Goal: Task Accomplishment & Management: Manage account settings

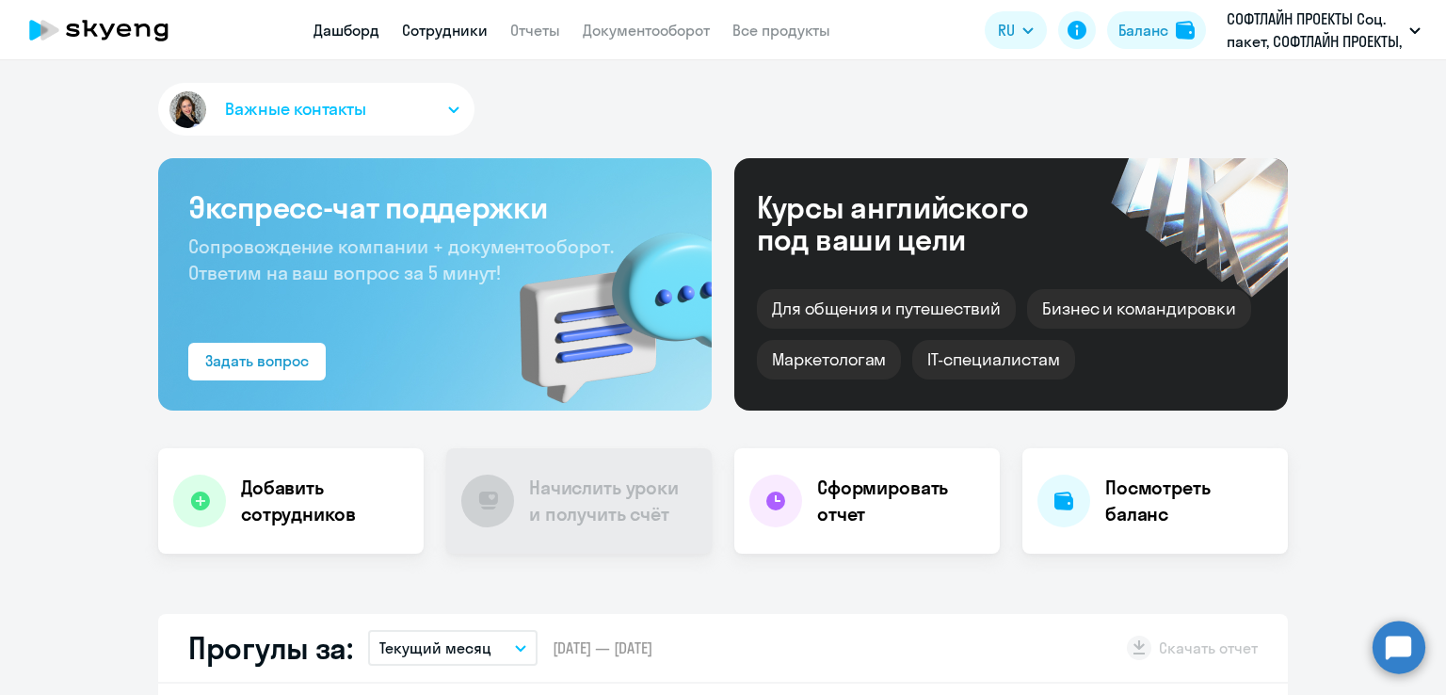
click at [453, 25] on link "Сотрудники" at bounding box center [445, 30] width 86 height 19
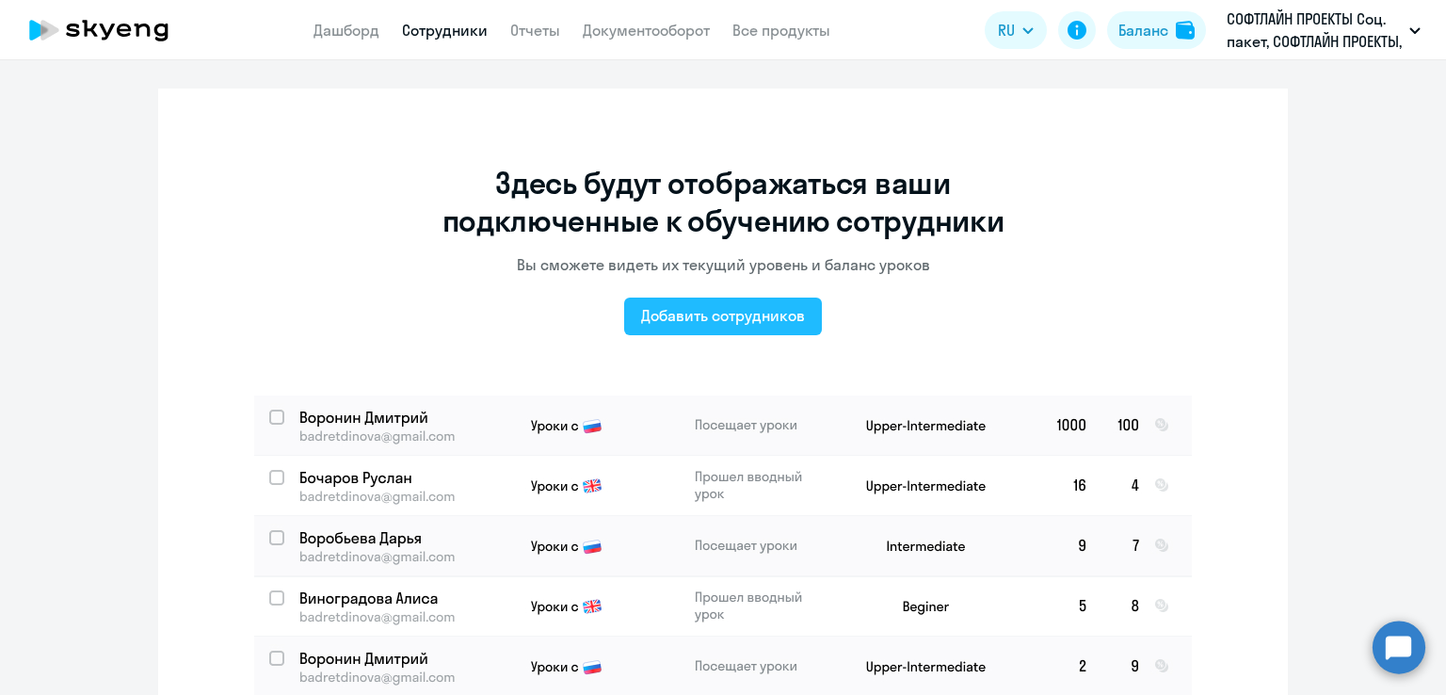
click at [697, 313] on div "Добавить сотрудников" at bounding box center [723, 315] width 164 height 23
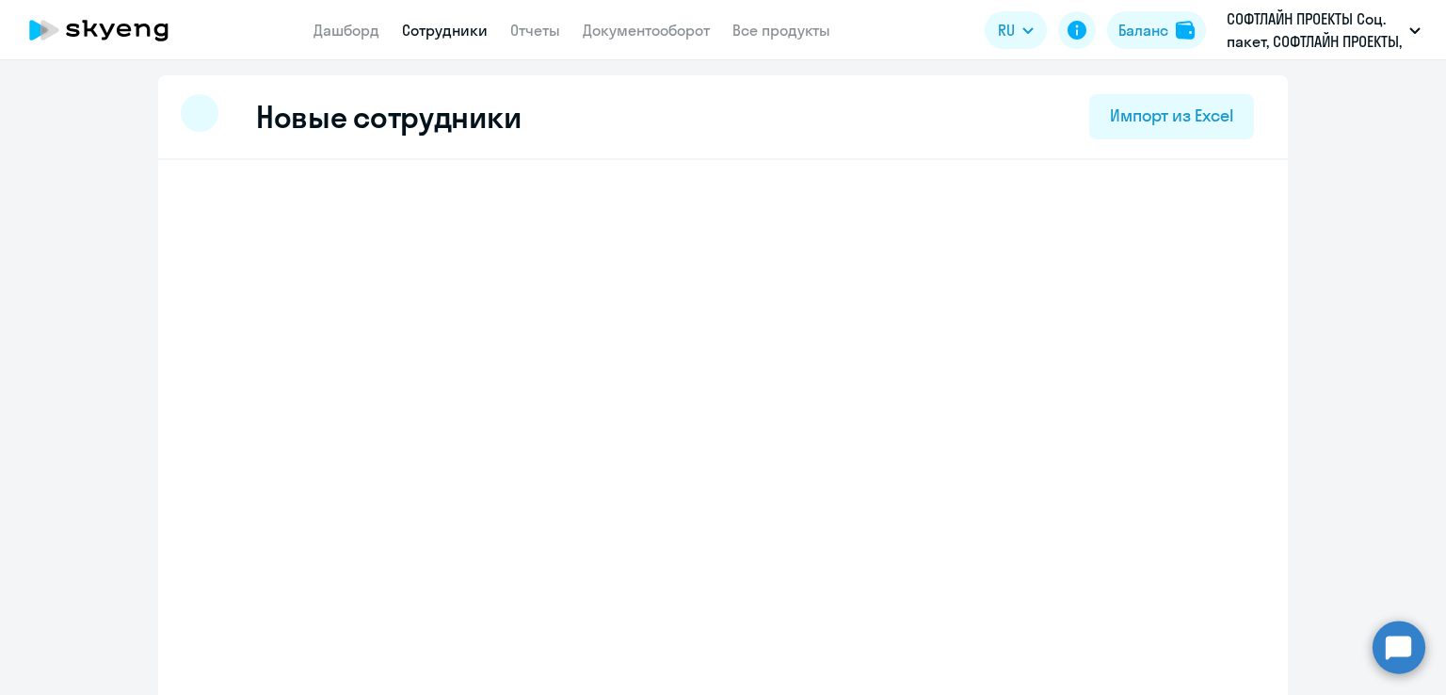
select select "english_adult_not_native_speaker"
select select "3"
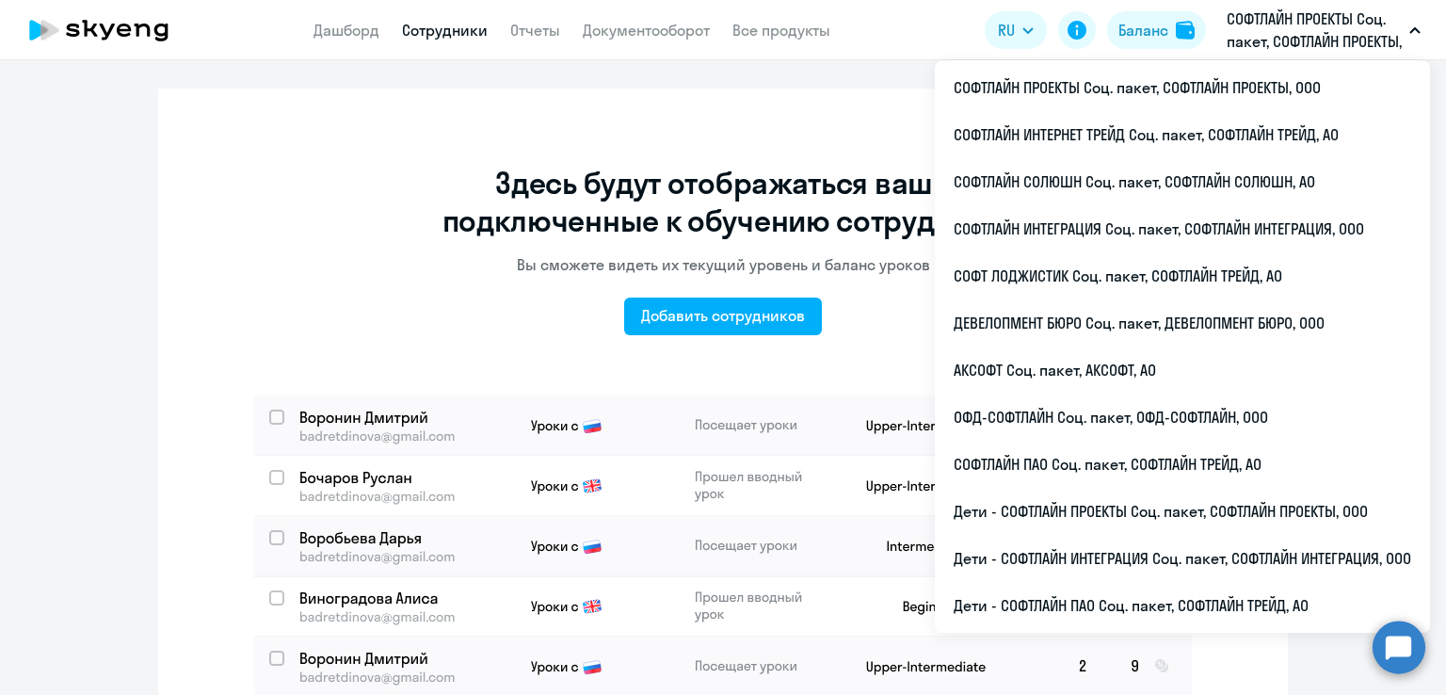
click at [683, 121] on div "Здесь будут отображаться ваши подключенные к обучению сотрудники Вы сможете вид…" at bounding box center [723, 488] width 1130 height 799
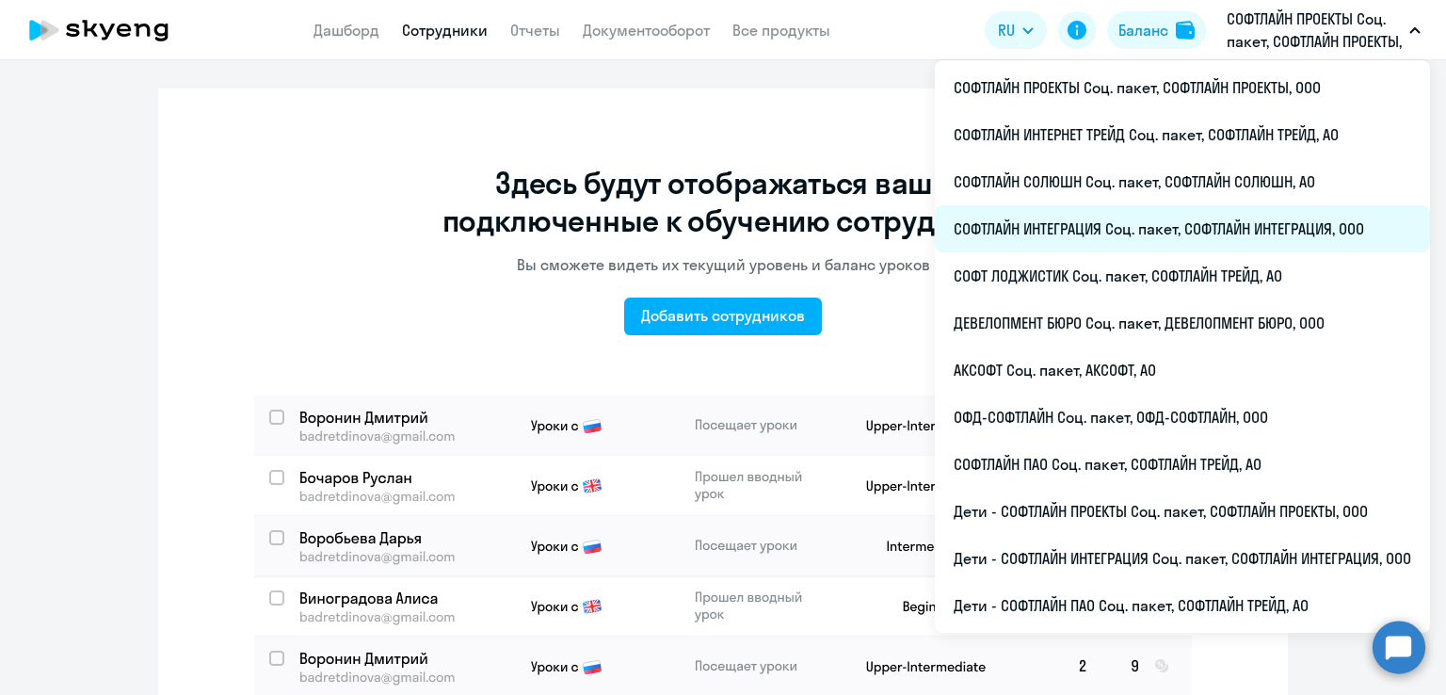
click at [1235, 228] on li "СОФТЛАЙН ИНТЕГРАЦИЯ Соц. пакет, СОФТЛАЙН ИНТЕГРАЦИЯ, ООО" at bounding box center [1182, 228] width 495 height 47
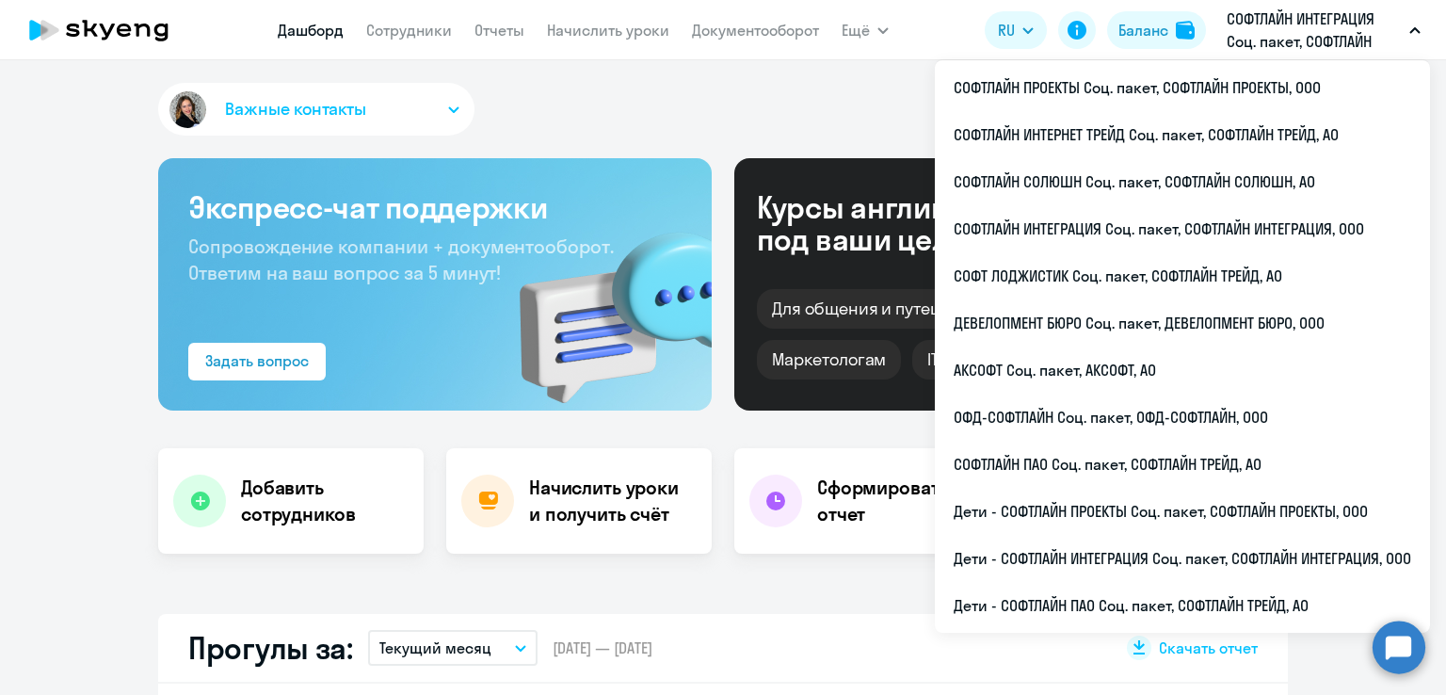
select select "30"
click at [657, 96] on div "Важные контакты" at bounding box center [723, 113] width 1130 height 60
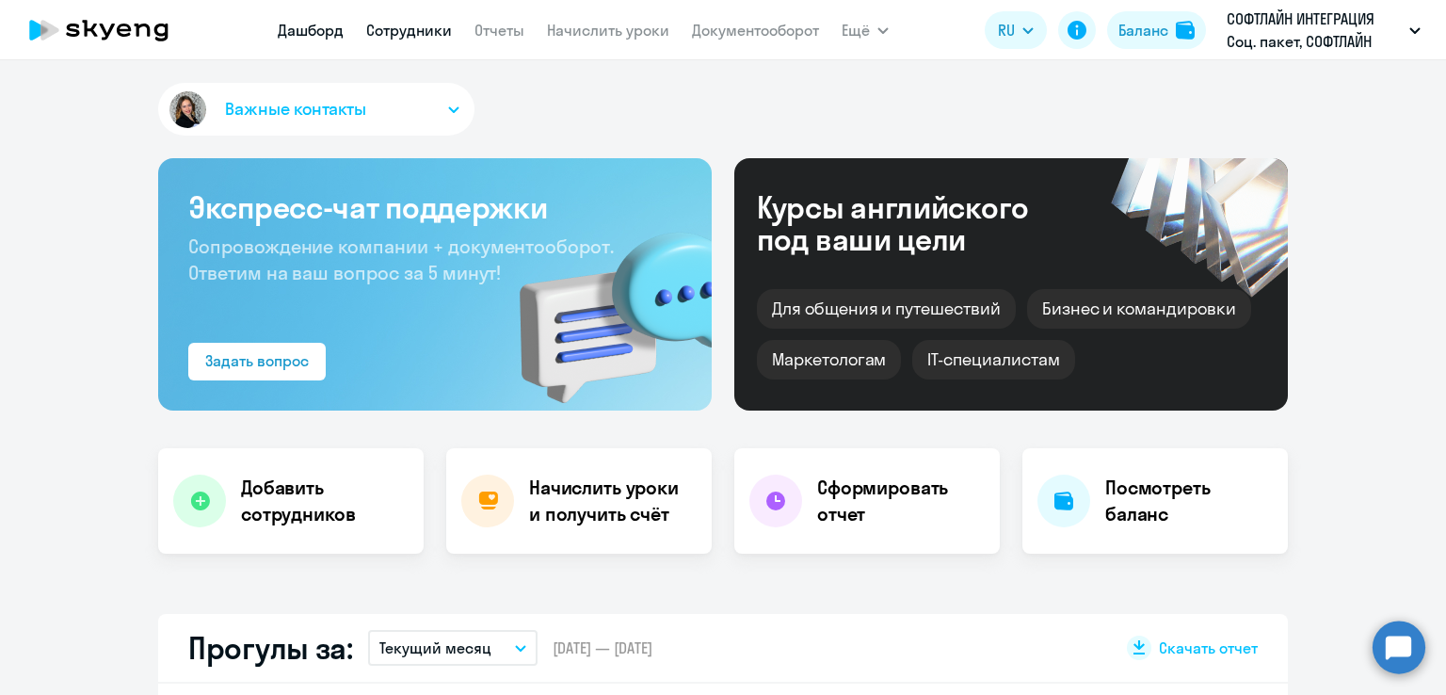
click at [411, 35] on link "Сотрудники" at bounding box center [409, 30] width 86 height 19
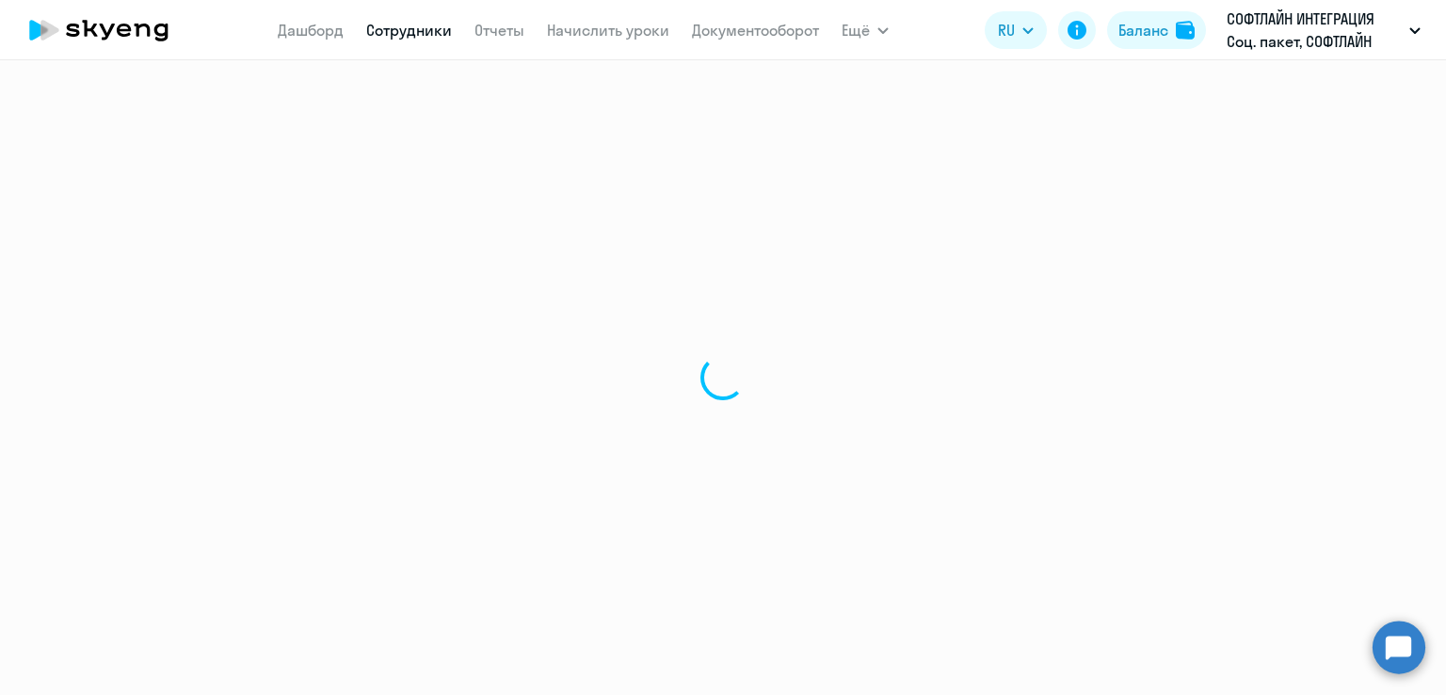
select select "30"
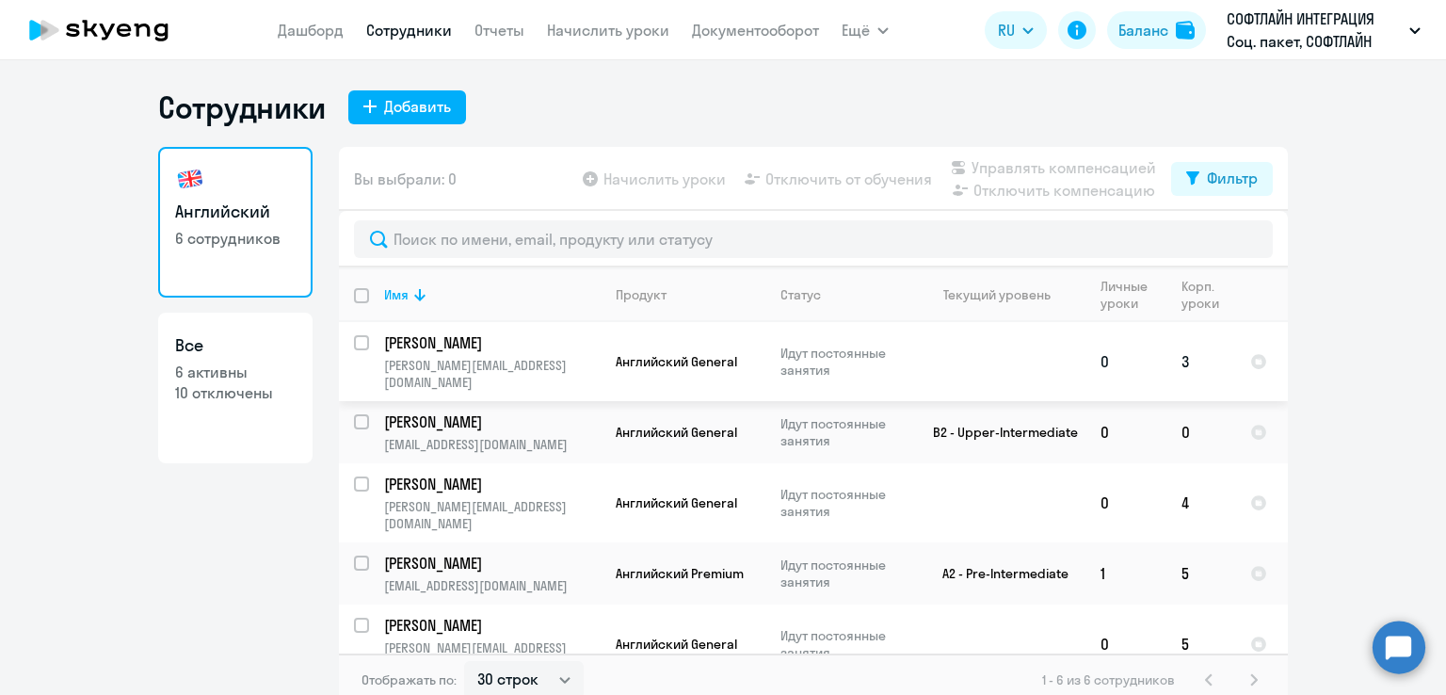
click at [357, 345] on input "select row 42385643" at bounding box center [373, 354] width 38 height 38
checkbox input "true"
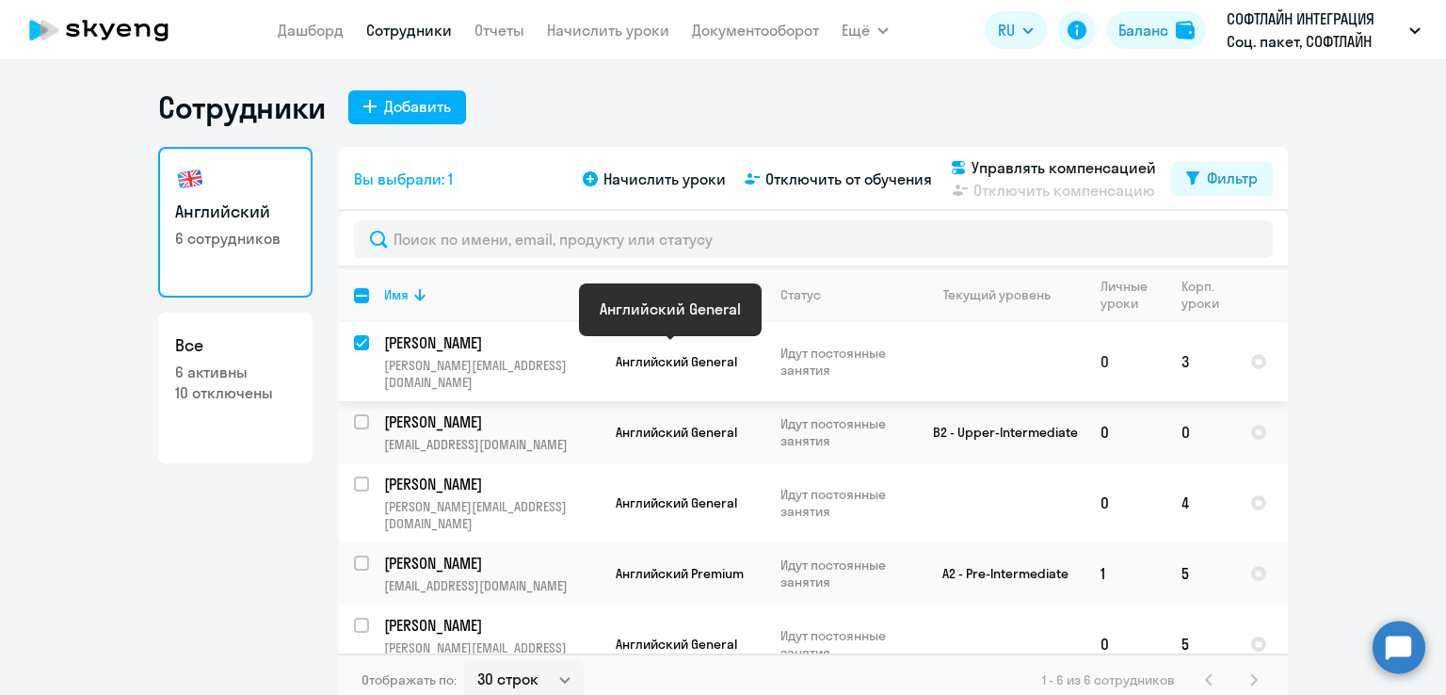
click at [701, 353] on span "Английский General" at bounding box center [676, 361] width 121 height 17
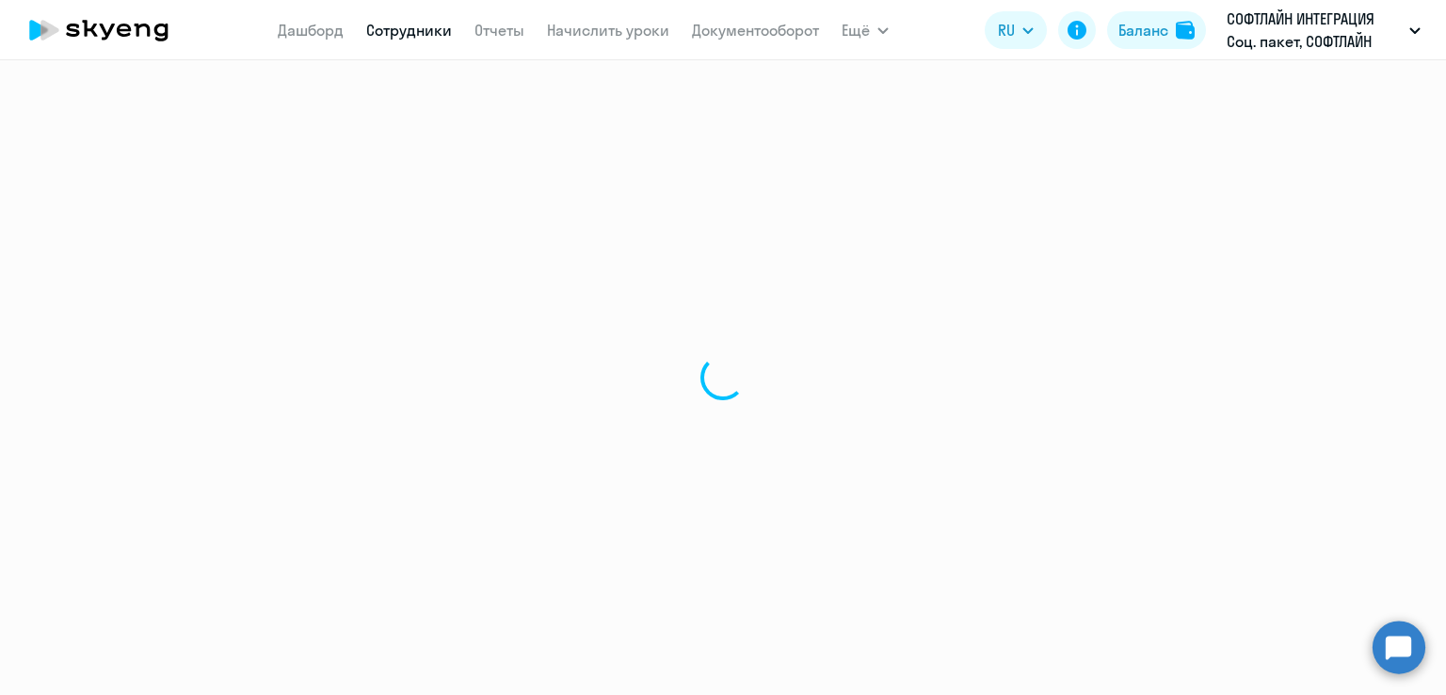
select select "english"
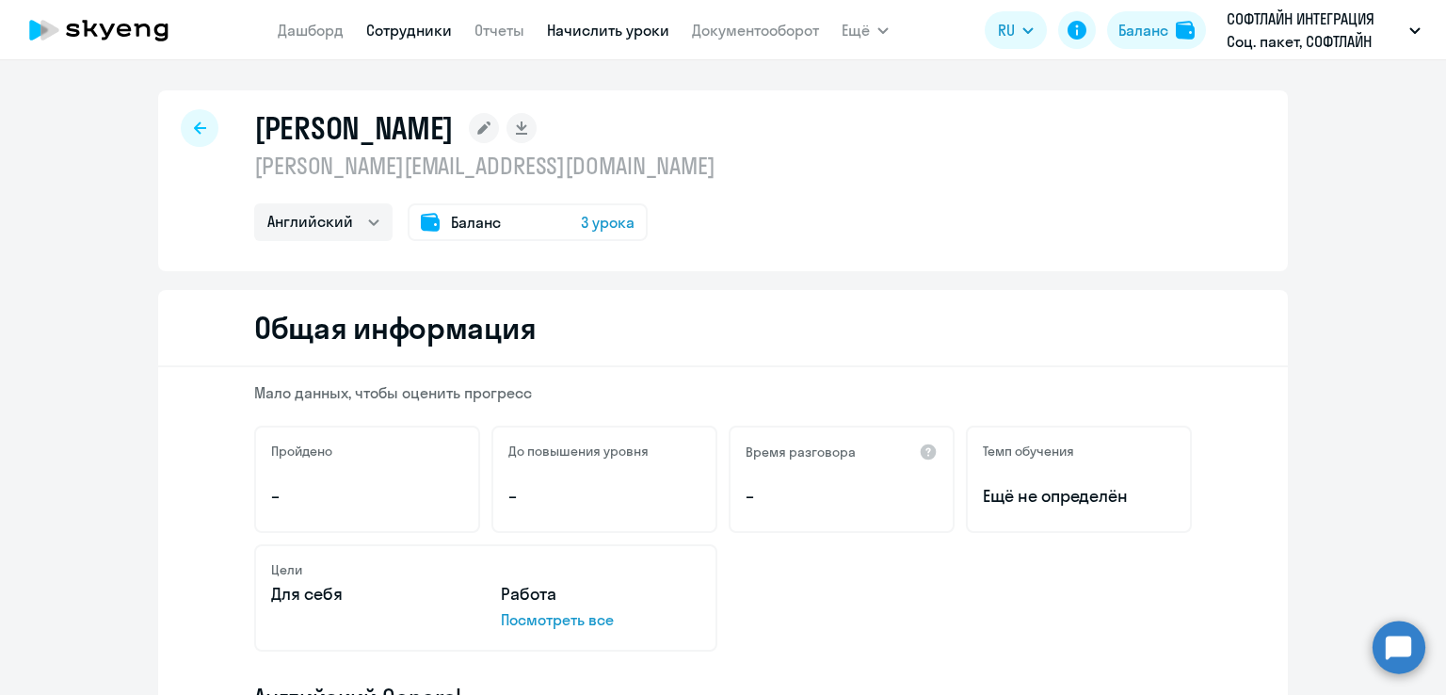
click at [601, 30] on link "Начислить уроки" at bounding box center [608, 30] width 122 height 19
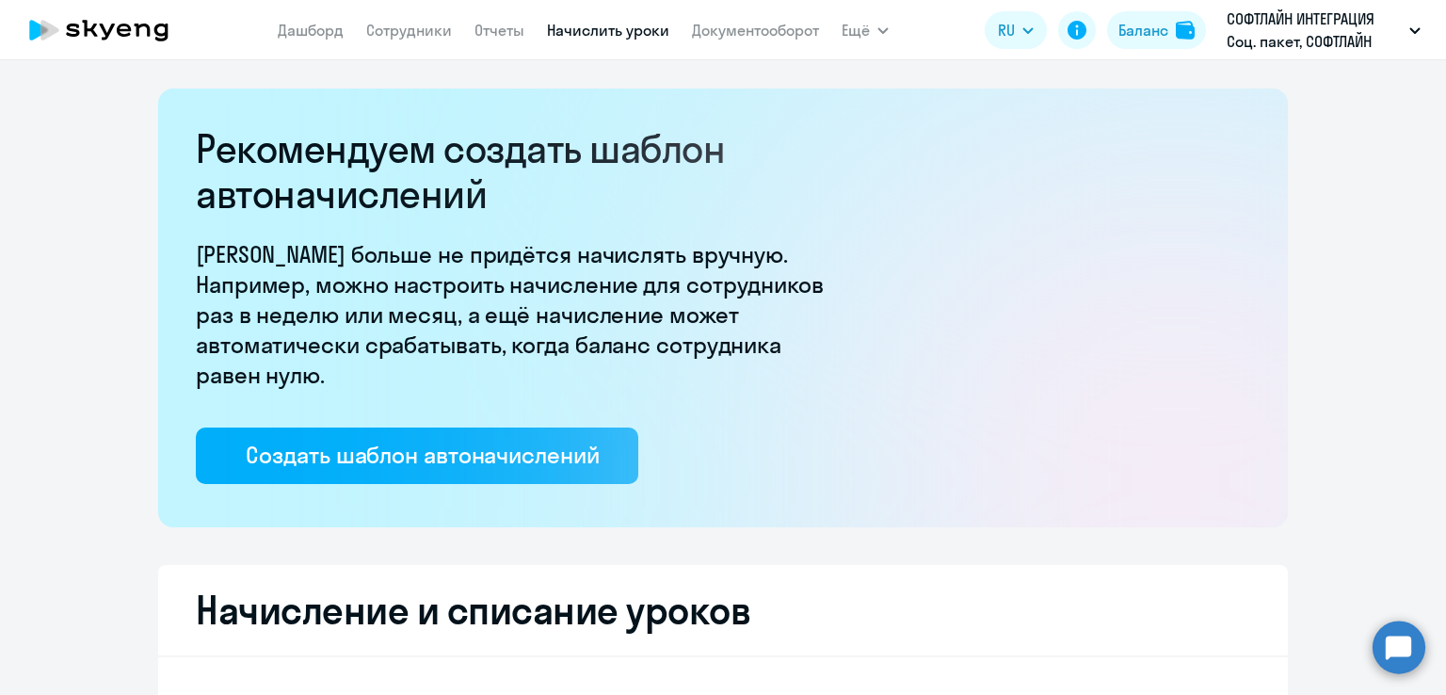
select select "10"
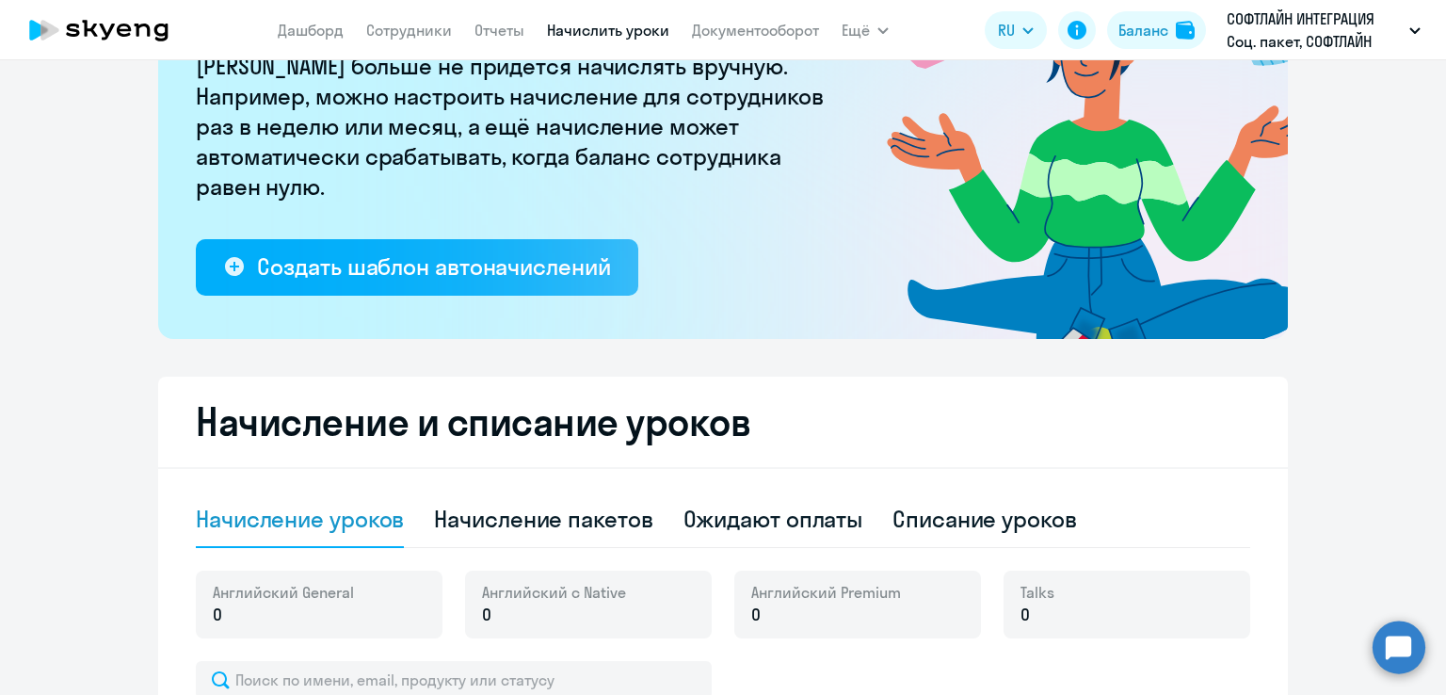
scroll to position [282, 0]
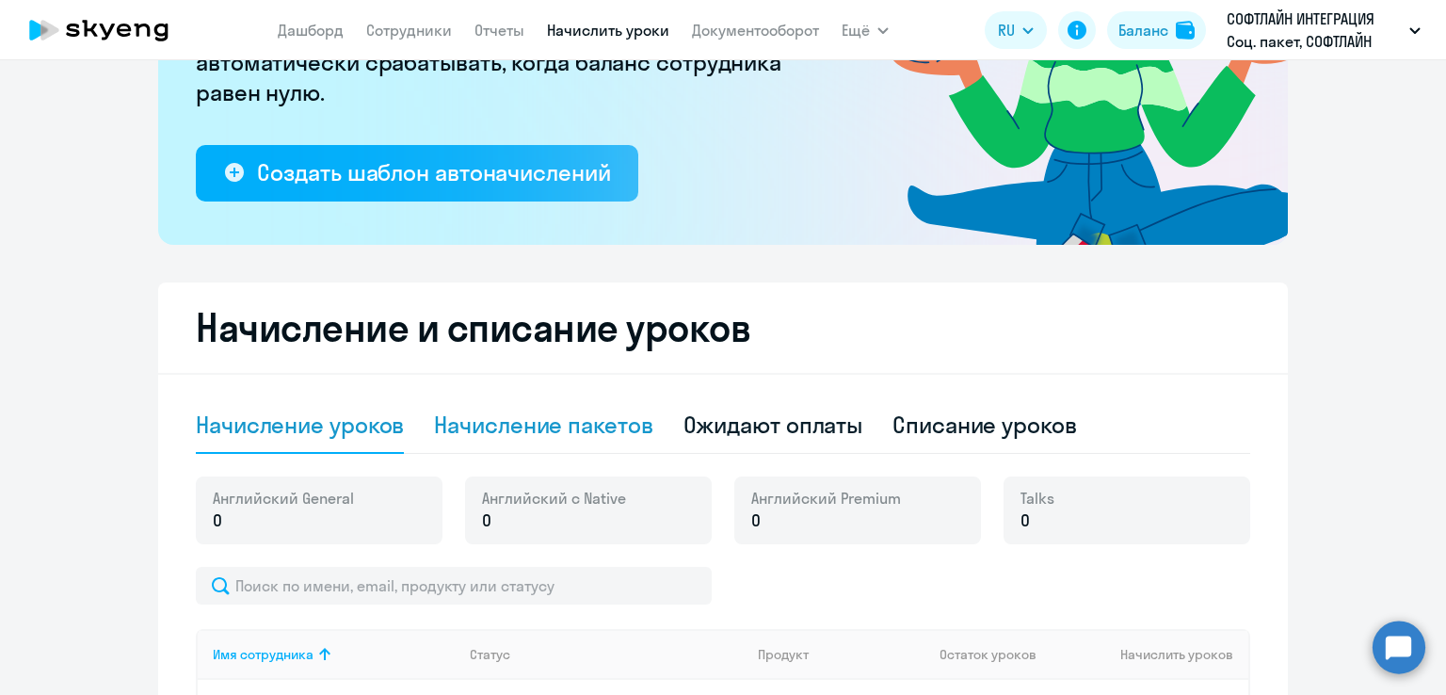
click at [516, 441] on div "Начисление пакетов" at bounding box center [543, 425] width 218 height 56
select select "10"
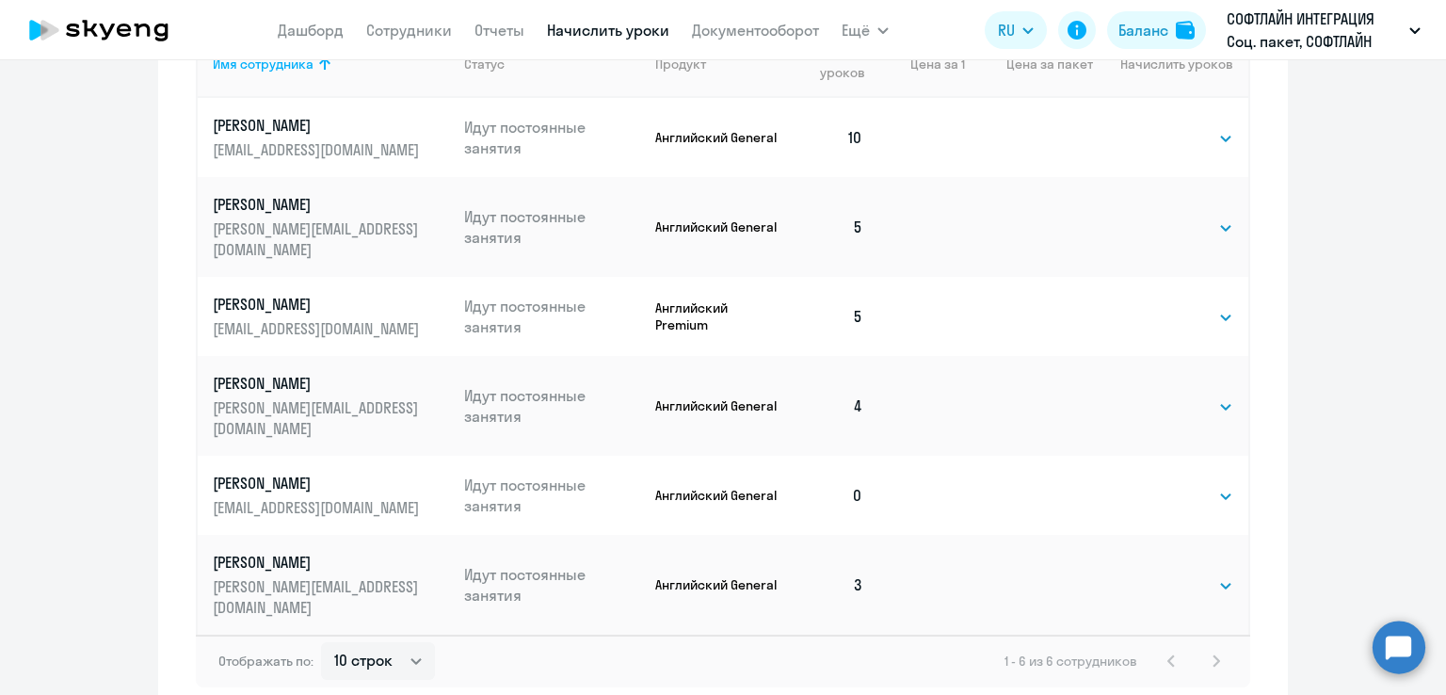
scroll to position [977, 0]
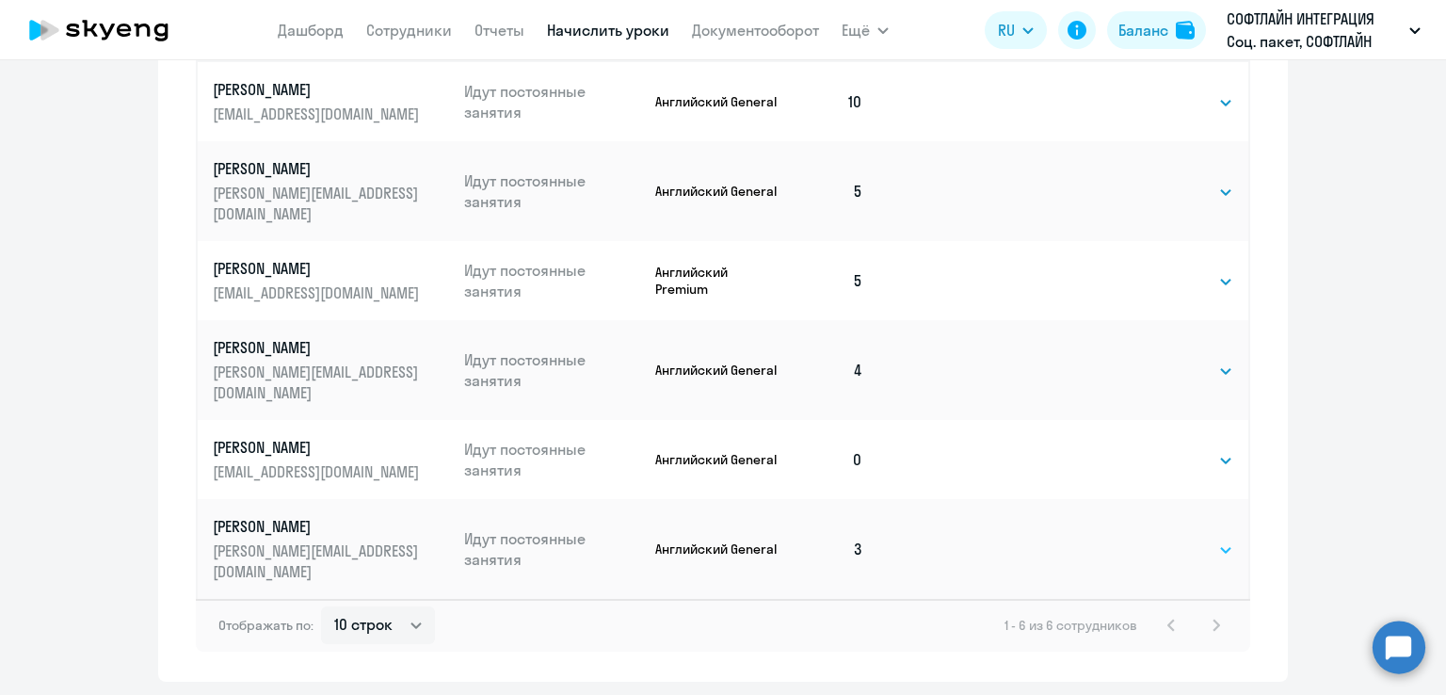
click at [1192, 539] on select "Выбрать 4 8 16 32 64" at bounding box center [1194, 550] width 77 height 23
click at [1156, 539] on select "Выбрать 4 8 16 32 64" at bounding box center [1194, 550] width 77 height 23
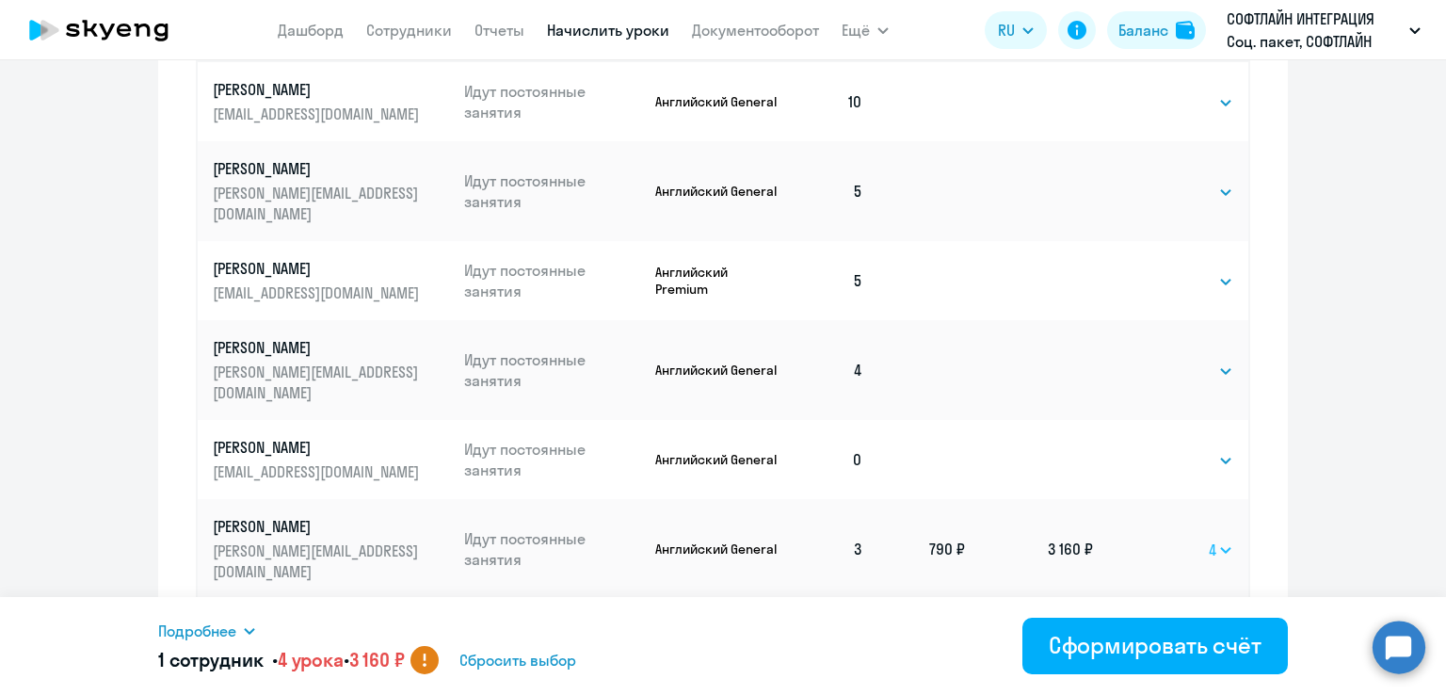
click at [1211, 539] on select "Выбрать 4 8 16 32 64" at bounding box center [1221, 550] width 24 height 23
select select "8"
click at [1209, 539] on select "Выбрать 4 8 16 32 64" at bounding box center [1221, 550] width 24 height 23
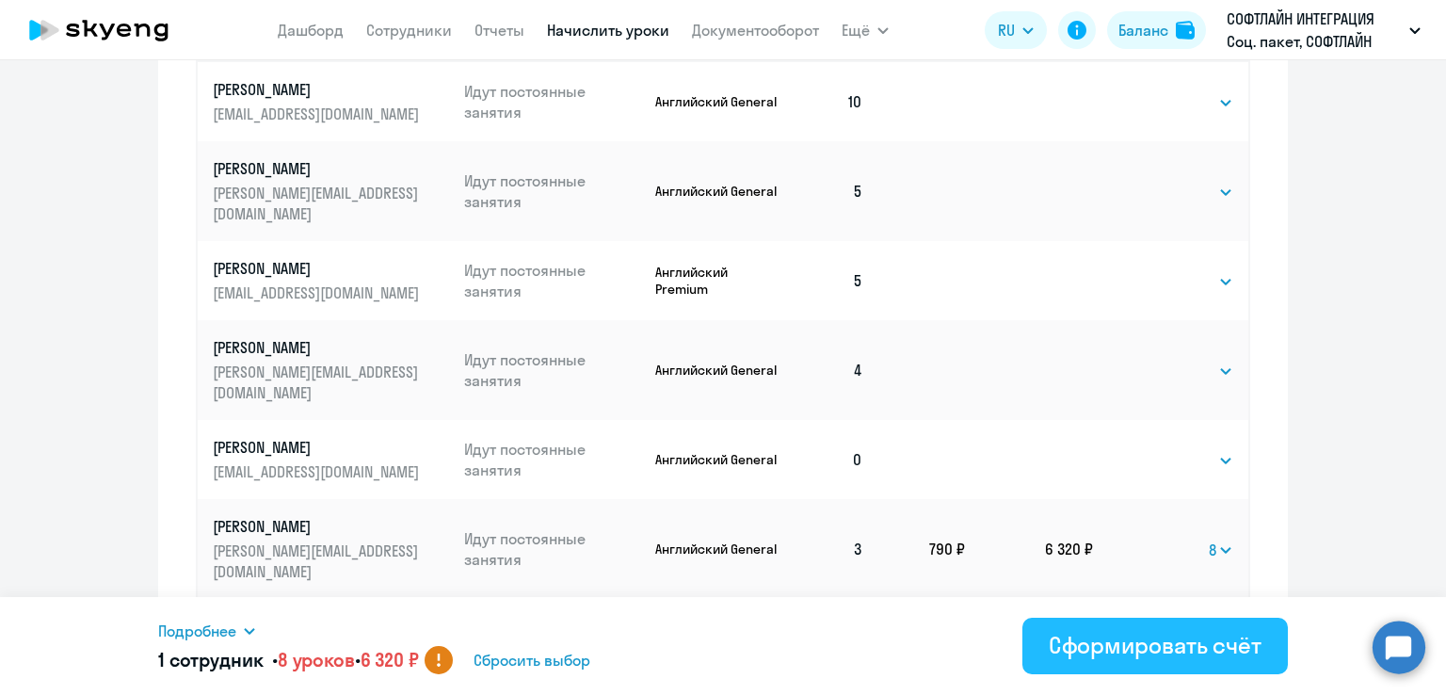
click at [1190, 637] on div "Сформировать счёт" at bounding box center [1155, 645] width 213 height 30
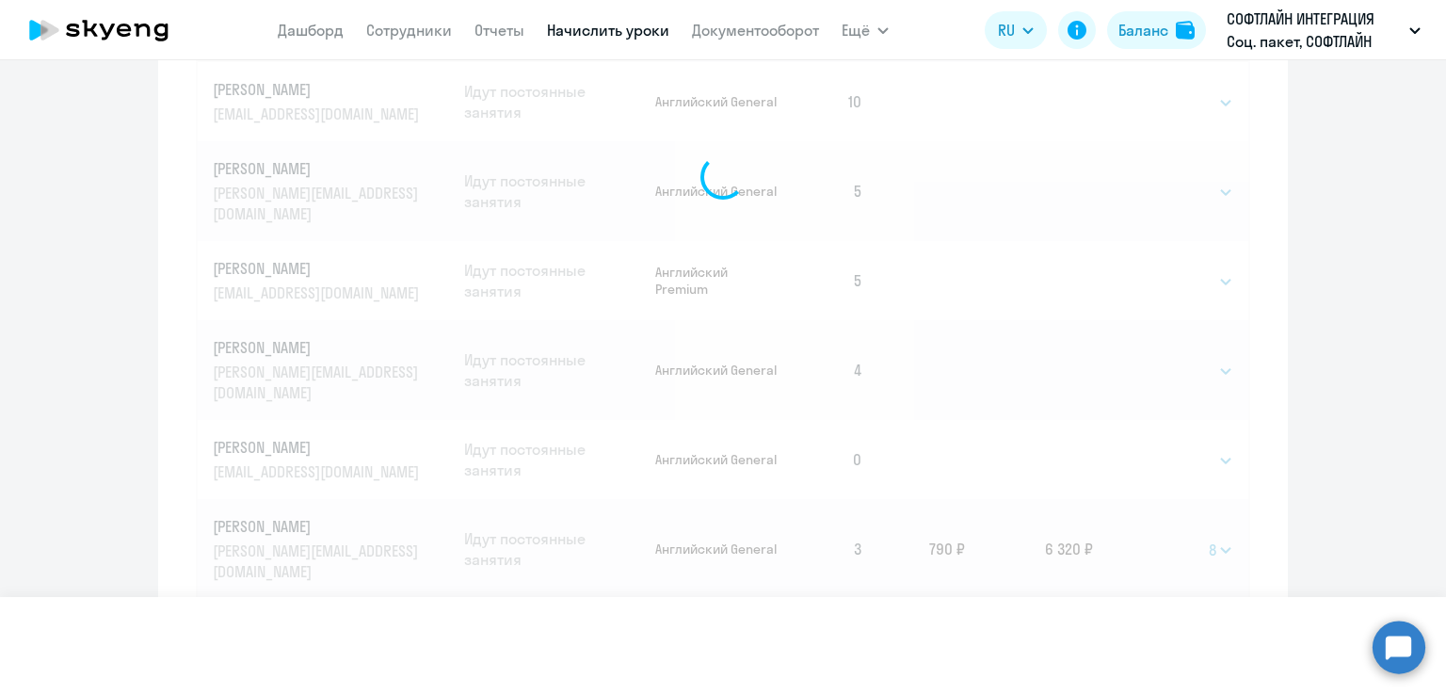
select select
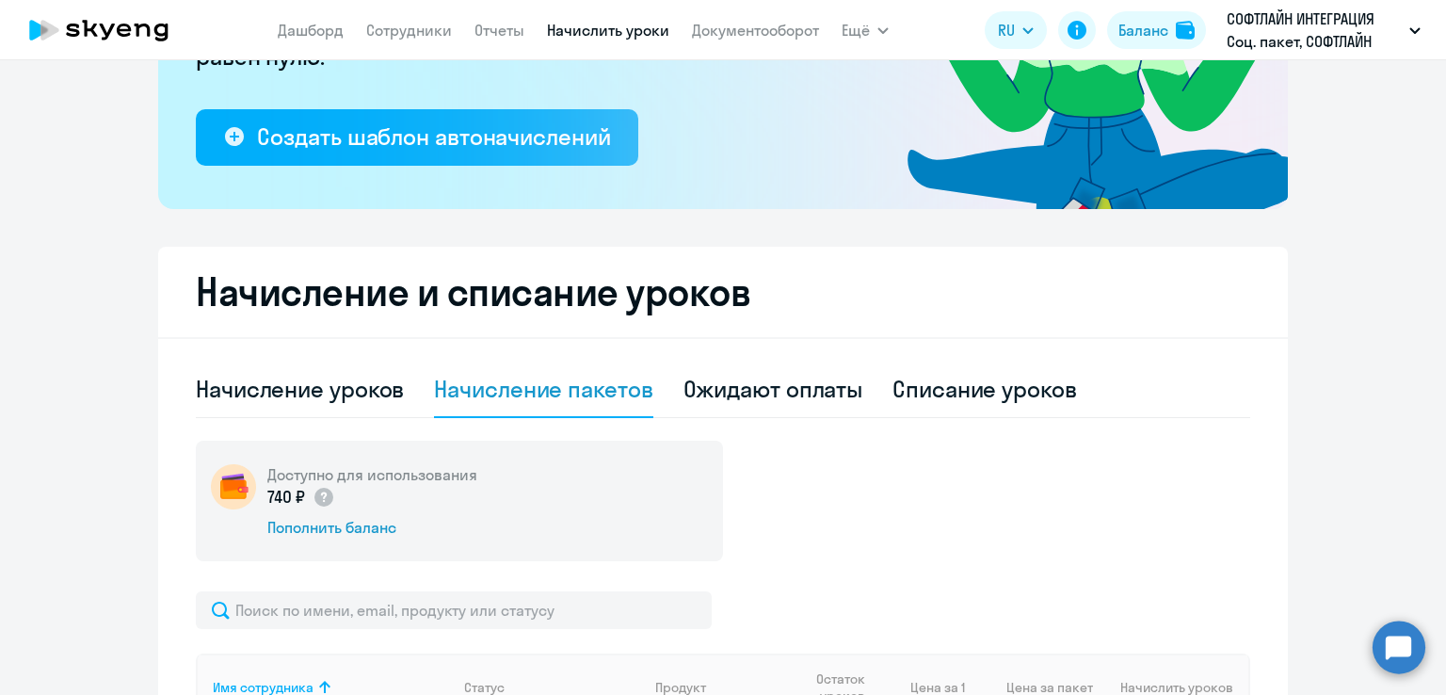
scroll to position [224, 0]
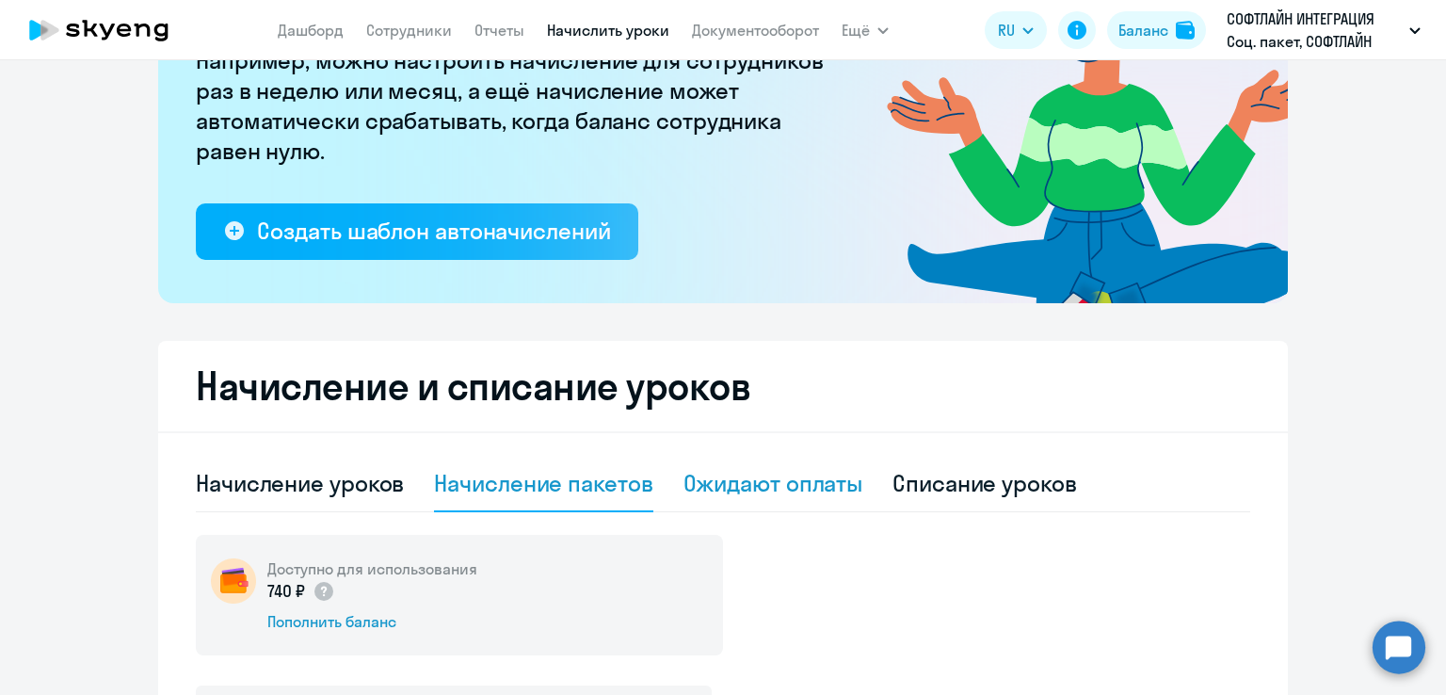
click at [790, 487] on div "Ожидают оплаты" at bounding box center [774, 483] width 180 height 30
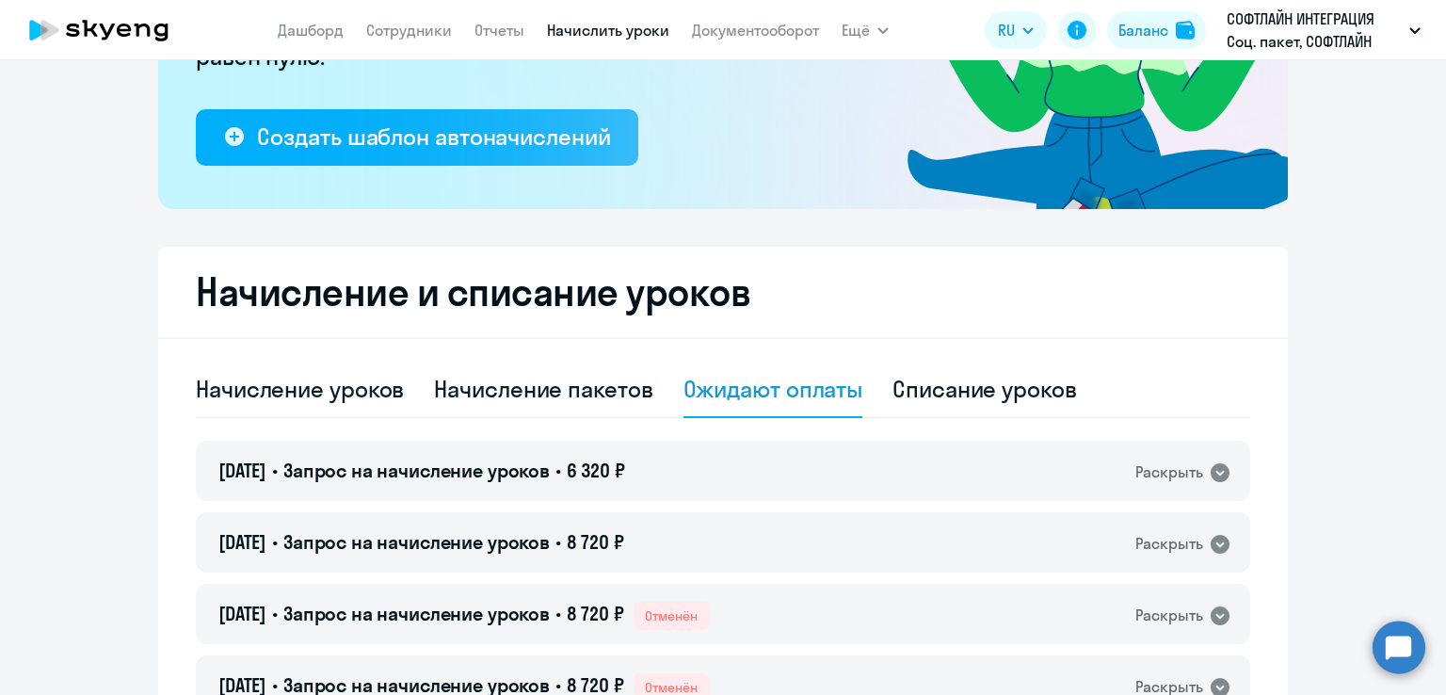
scroll to position [412, 0]
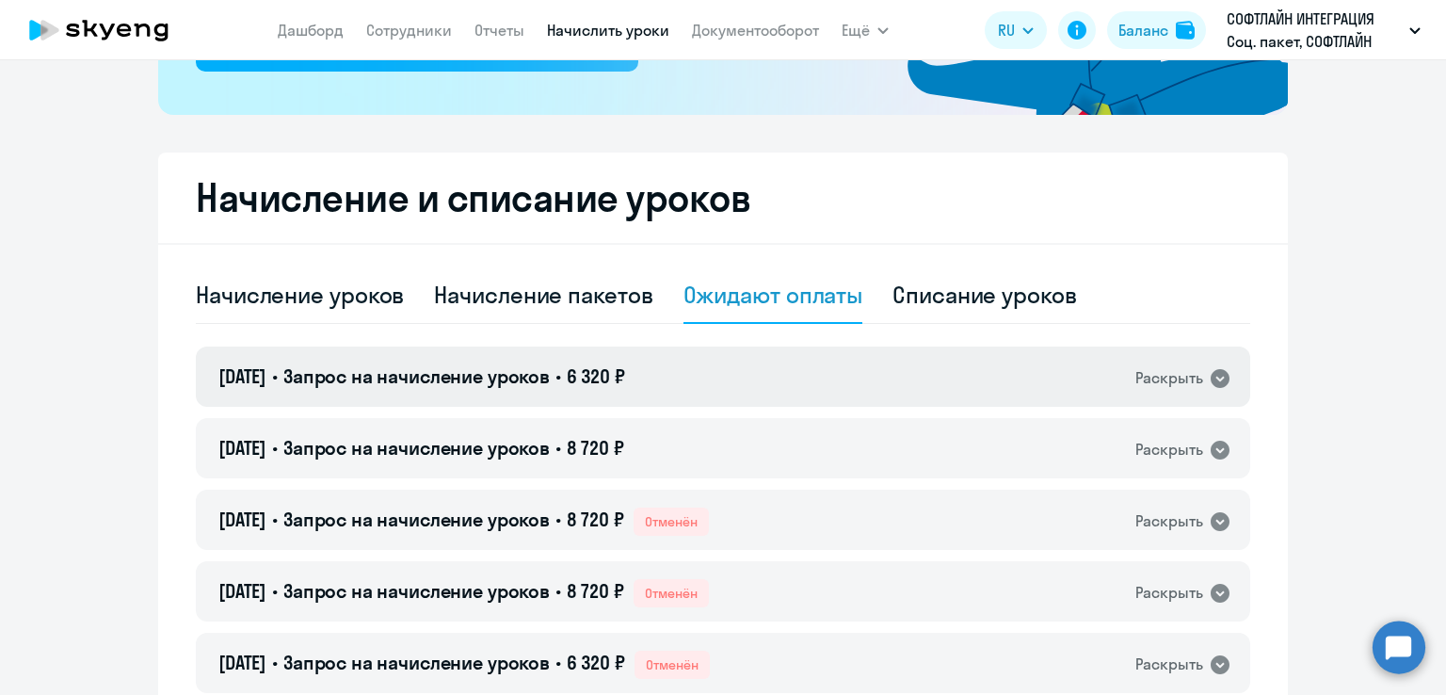
click at [1212, 379] on icon at bounding box center [1220, 378] width 23 height 23
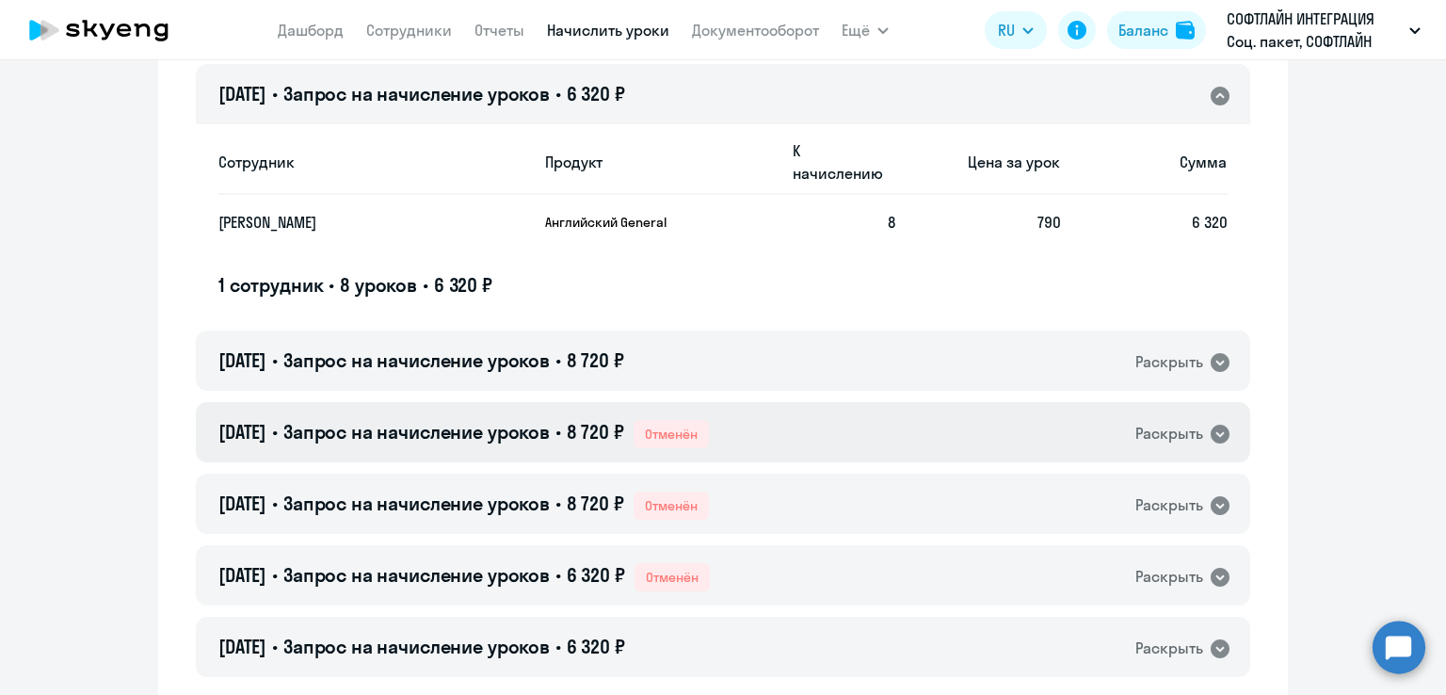
scroll to position [601, 0]
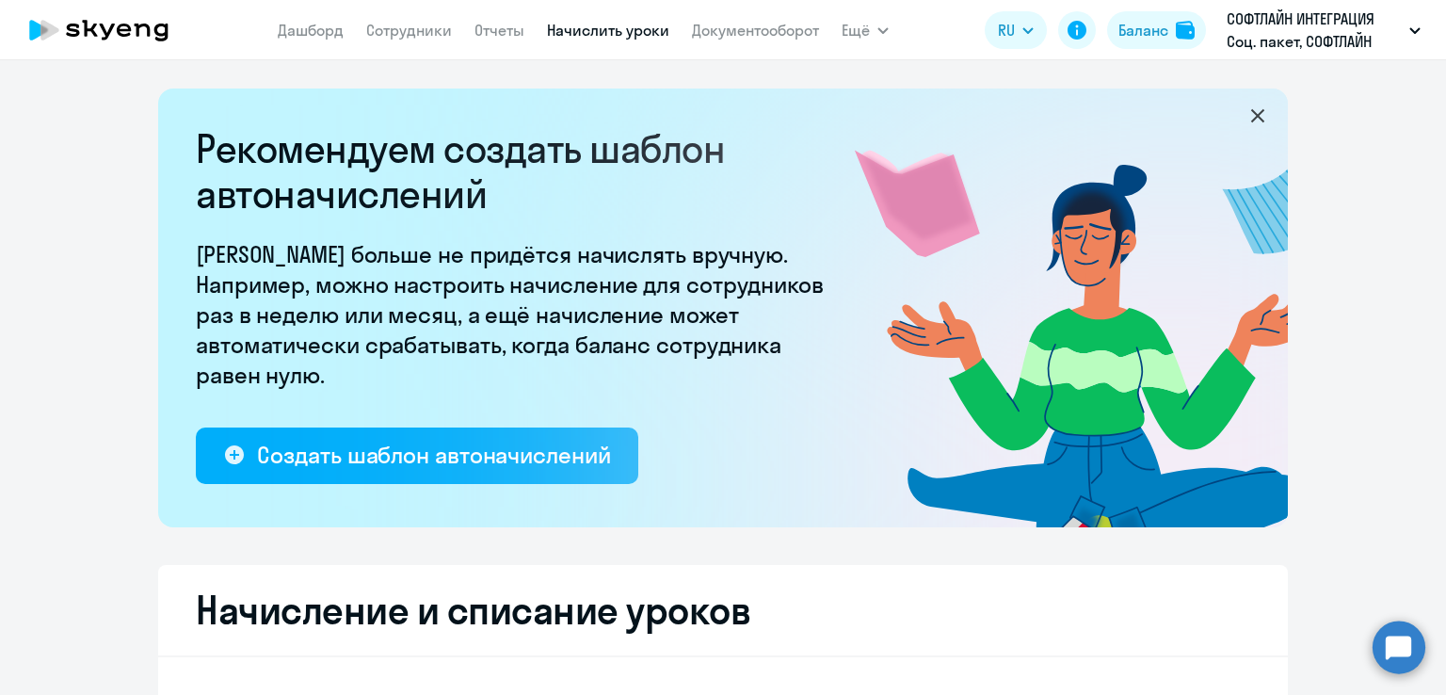
select select "10"
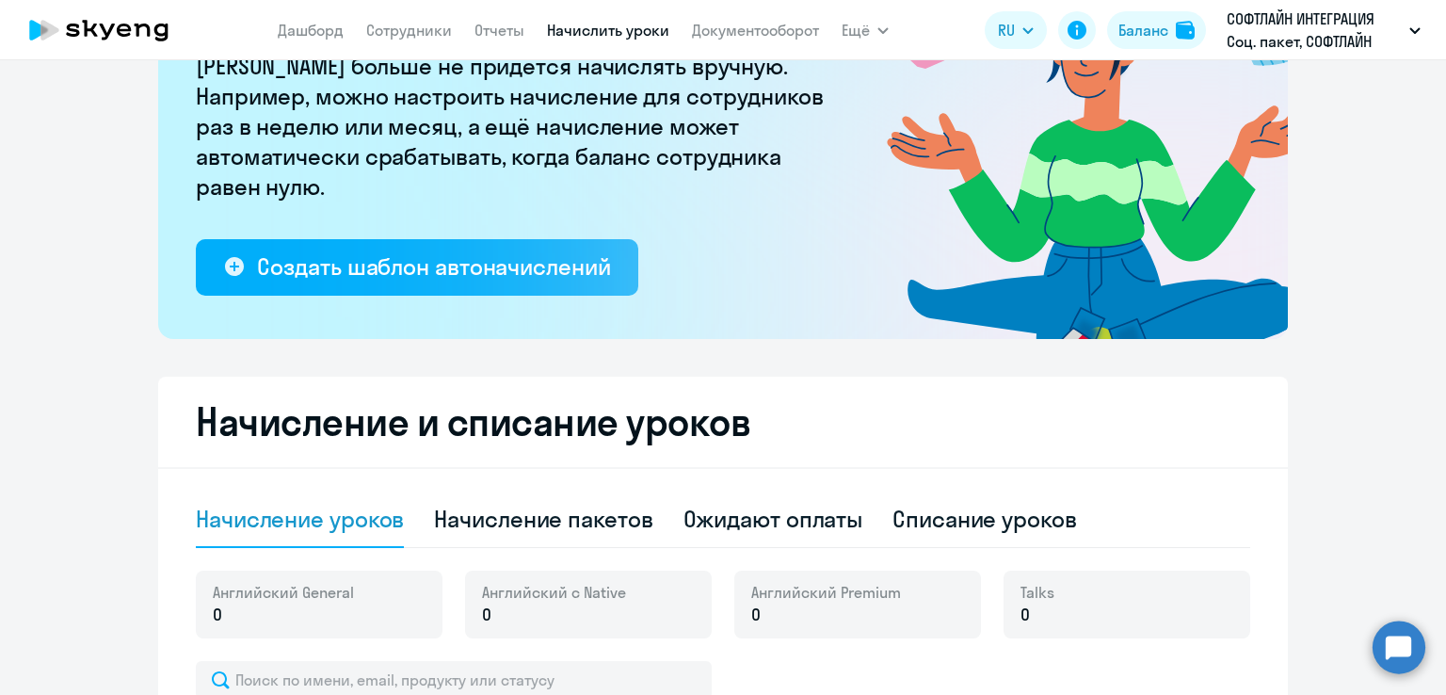
scroll to position [471, 0]
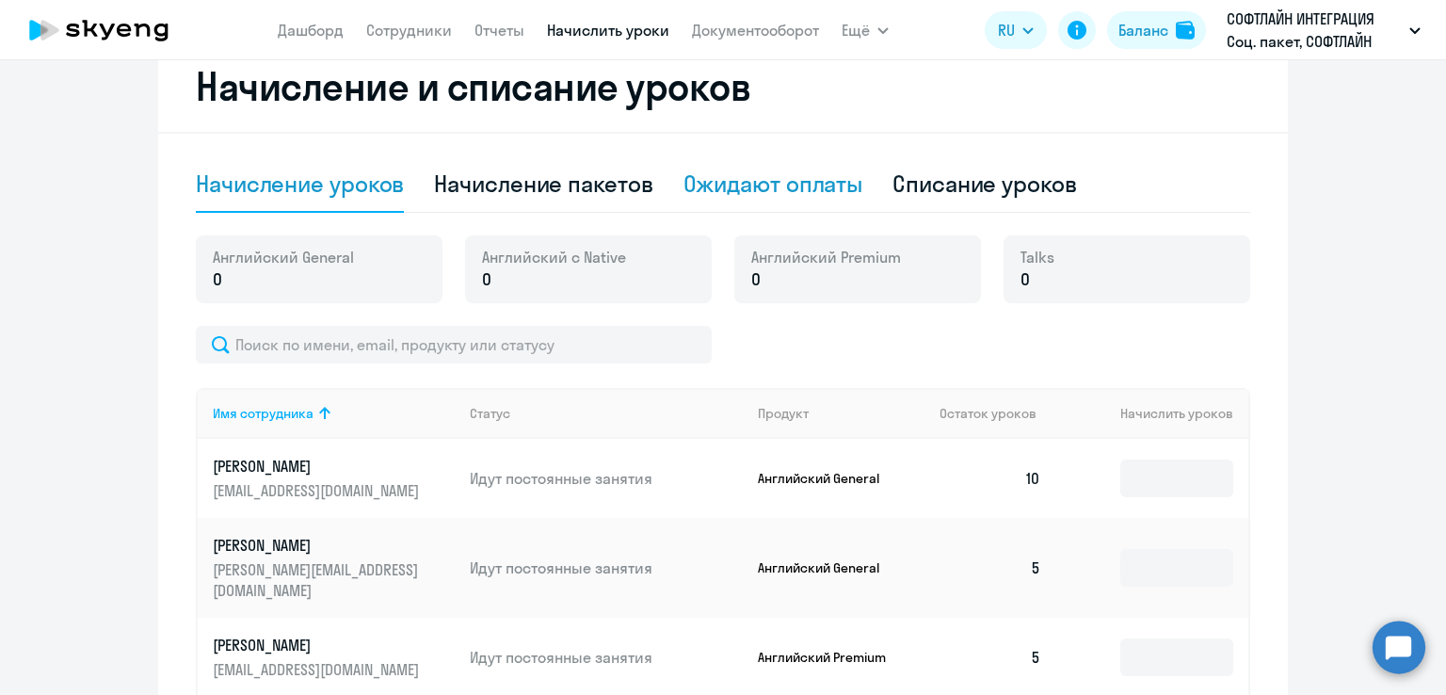
click at [759, 191] on div "Ожидают оплаты" at bounding box center [774, 184] width 180 height 30
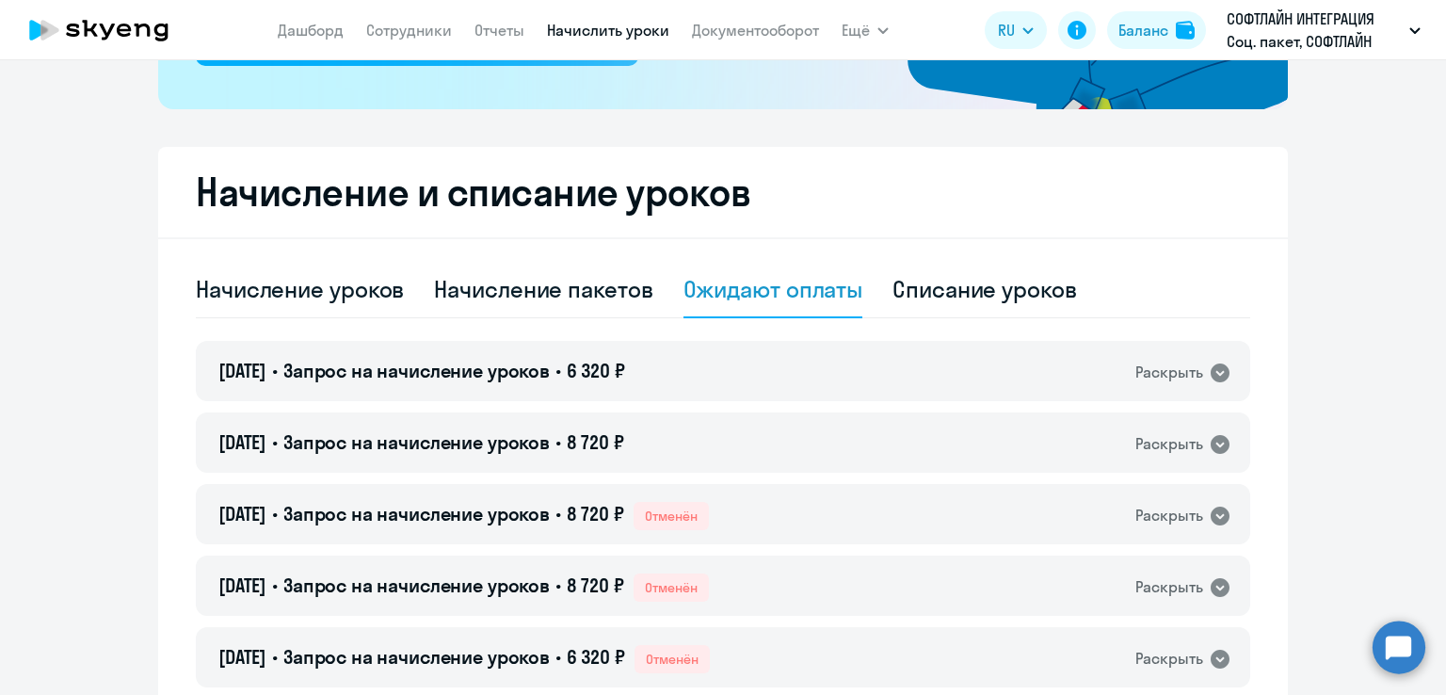
scroll to position [524, 0]
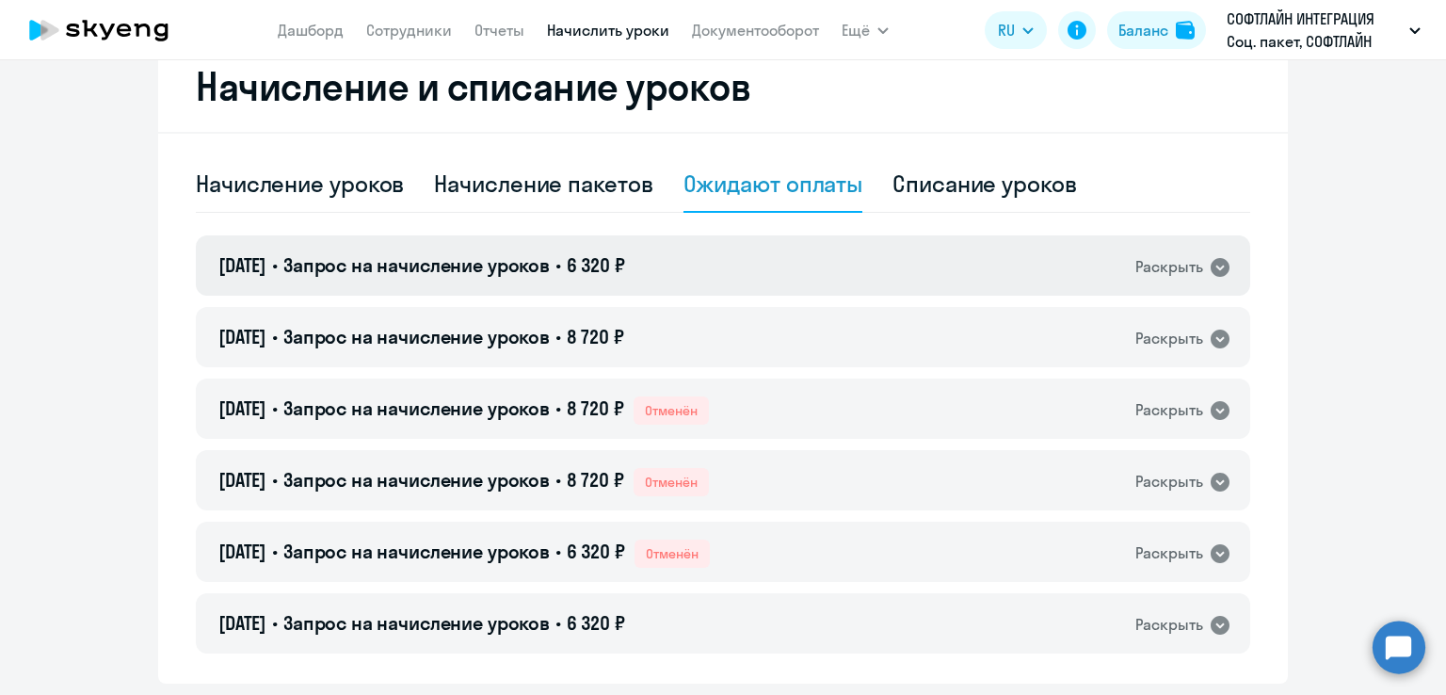
click at [1211, 267] on icon at bounding box center [1220, 267] width 19 height 19
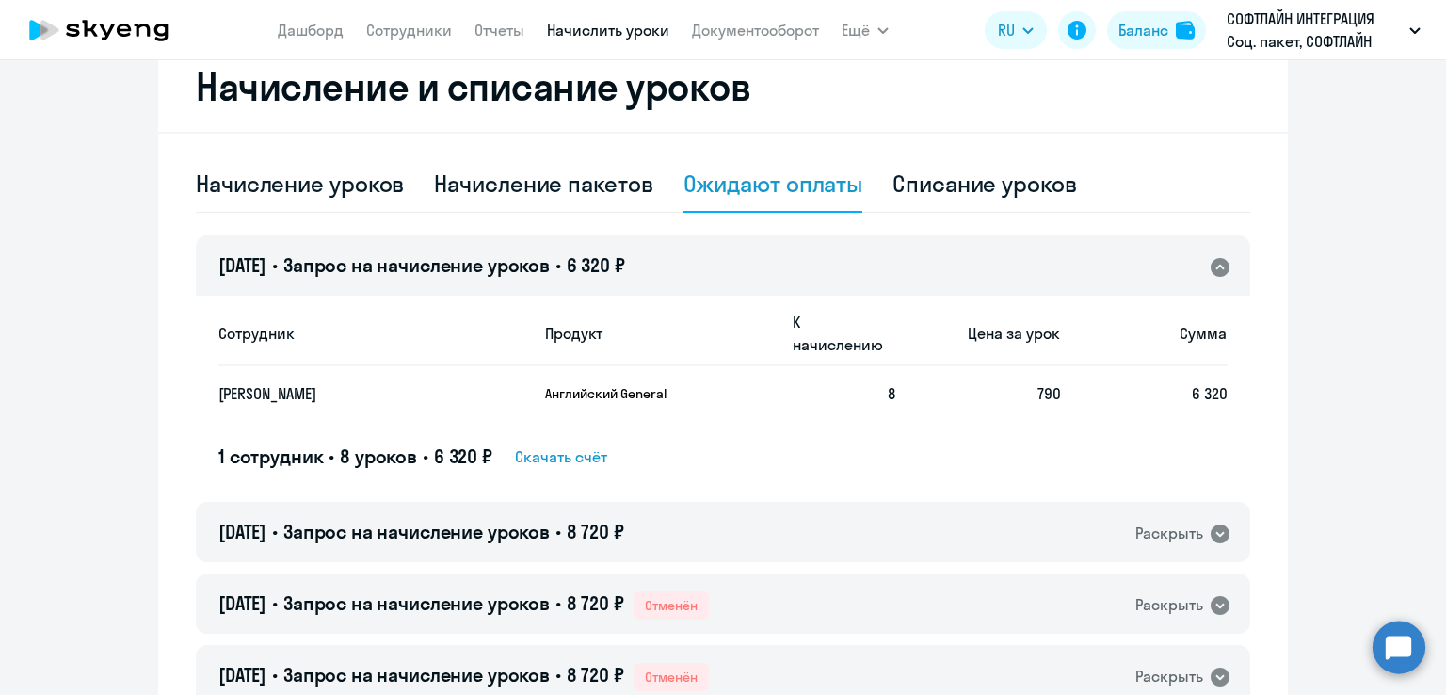
click at [578, 445] on span "Скачать счёт" at bounding box center [561, 456] width 92 height 23
drag, startPoint x: 470, startPoint y: 366, endPoint x: 201, endPoint y: 366, distance: 269.3
click at [201, 366] on div "Сотрудник Продукт К начислению Цена за урок Сумма Рощупкина Таисия Владимировна…" at bounding box center [723, 392] width 1055 height 197
click at [268, 383] on p "[PERSON_NAME]" at bounding box center [355, 393] width 275 height 21
drag, startPoint x: 460, startPoint y: 371, endPoint x: 213, endPoint y: 368, distance: 247.7
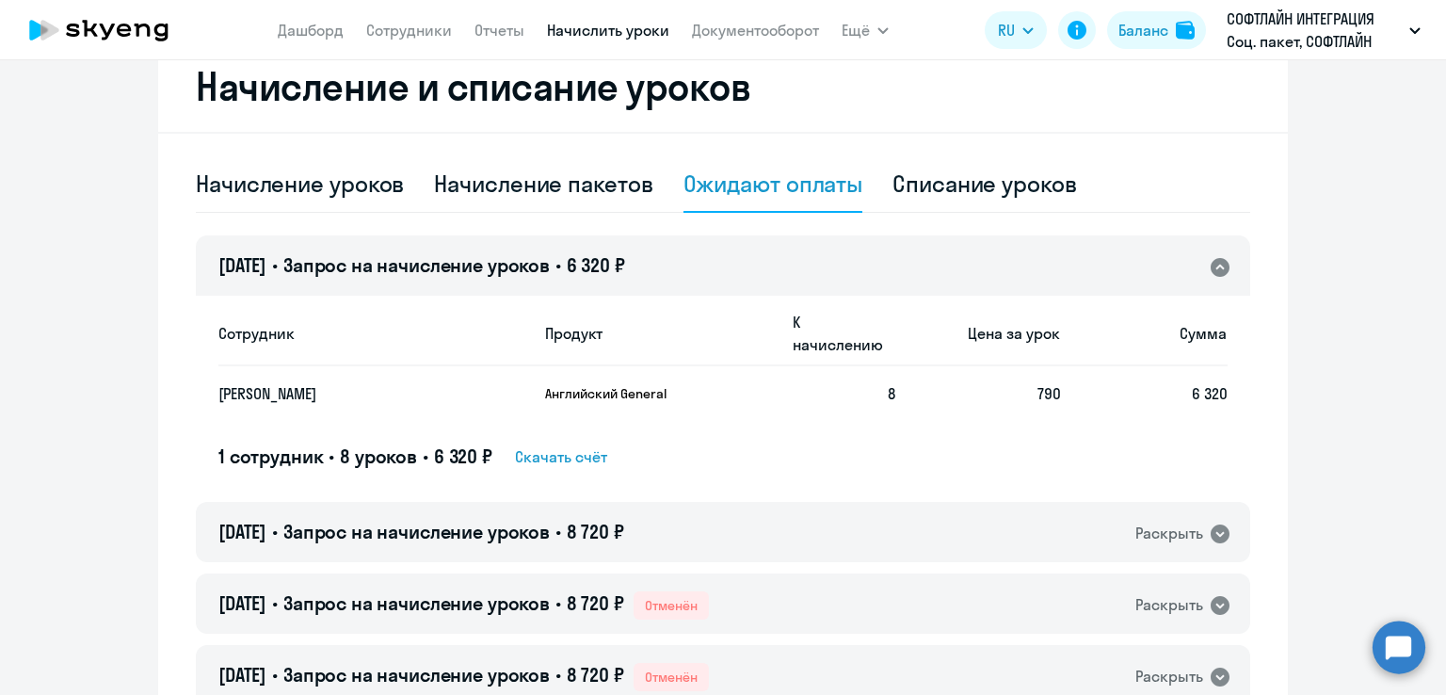
click at [218, 383] on p "[PERSON_NAME]" at bounding box center [355, 393] width 275 height 21
copy p "[PERSON_NAME]"
